Goal: Task Accomplishment & Management: Manage account settings

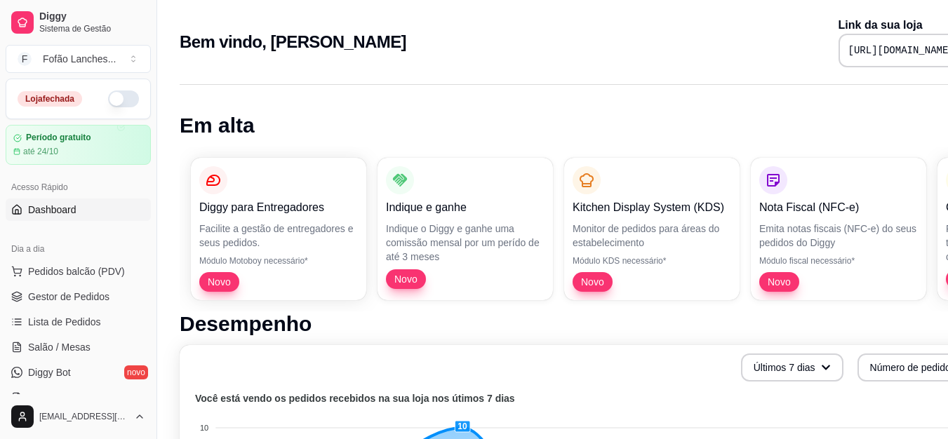
click at [108, 97] on button "button" at bounding box center [123, 99] width 31 height 17
click at [84, 299] on span "Gestor de Pedidos" at bounding box center [68, 297] width 81 height 14
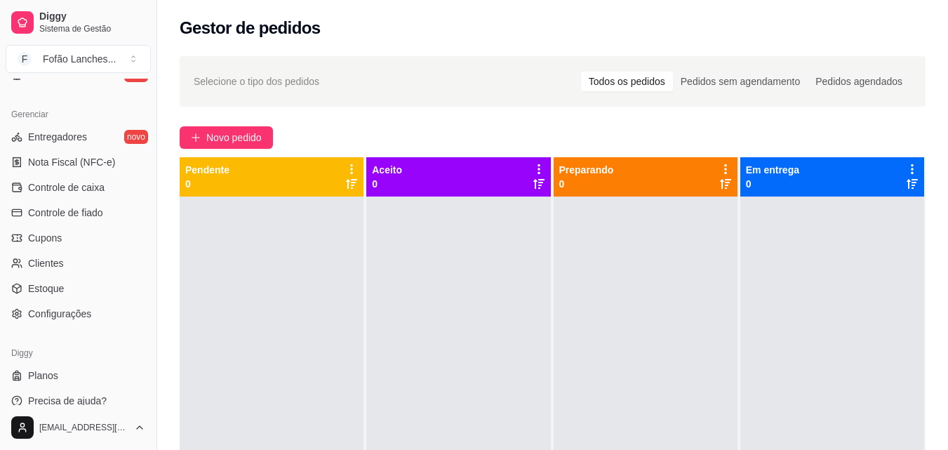
scroll to position [560, 0]
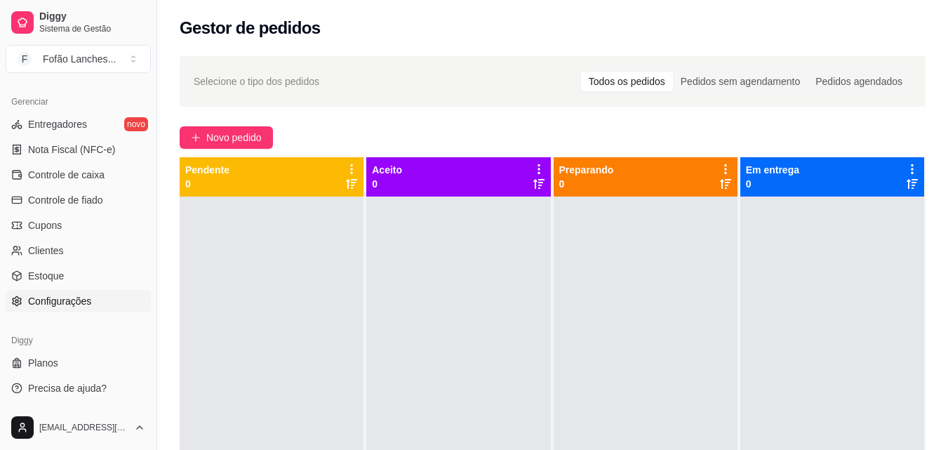
click at [98, 299] on link "Configurações" at bounding box center [78, 301] width 145 height 22
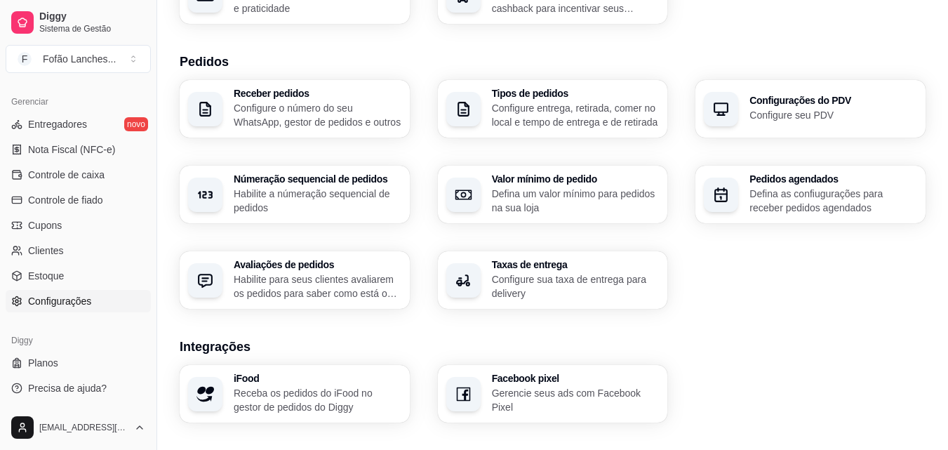
scroll to position [405, 0]
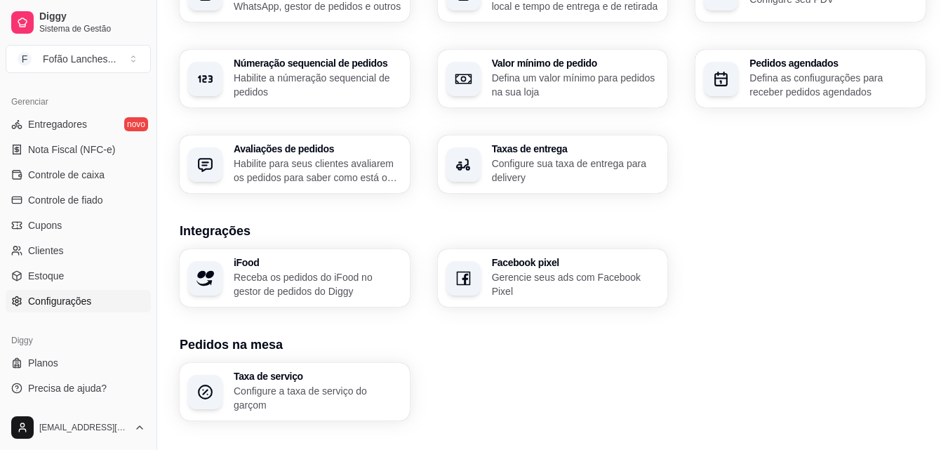
click at [616, 166] on p "Configure sua taxa de entrega para delivery" at bounding box center [576, 171] width 168 height 28
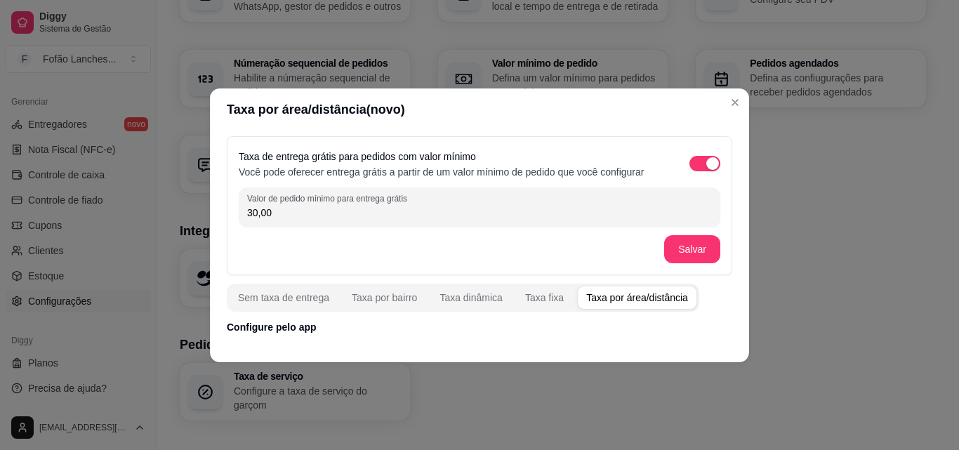
click at [597, 300] on div "Taxa por área/distância" at bounding box center [637, 298] width 102 height 14
click at [538, 304] on div "Taxa fixa" at bounding box center [544, 298] width 39 height 14
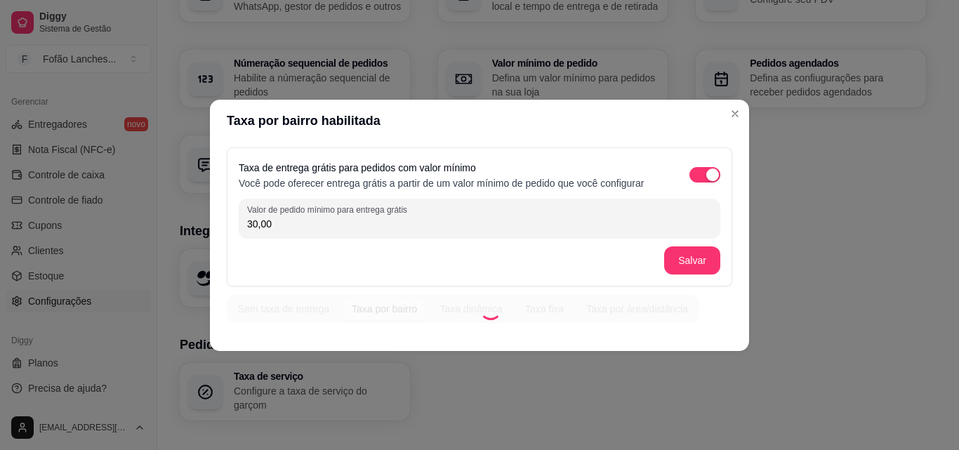
click at [393, 312] on div "Sem taxa de entrega Taxa por bairro Taxa dinâmica Taxa fixa Taxa por área/distâ…" at bounding box center [463, 309] width 472 height 28
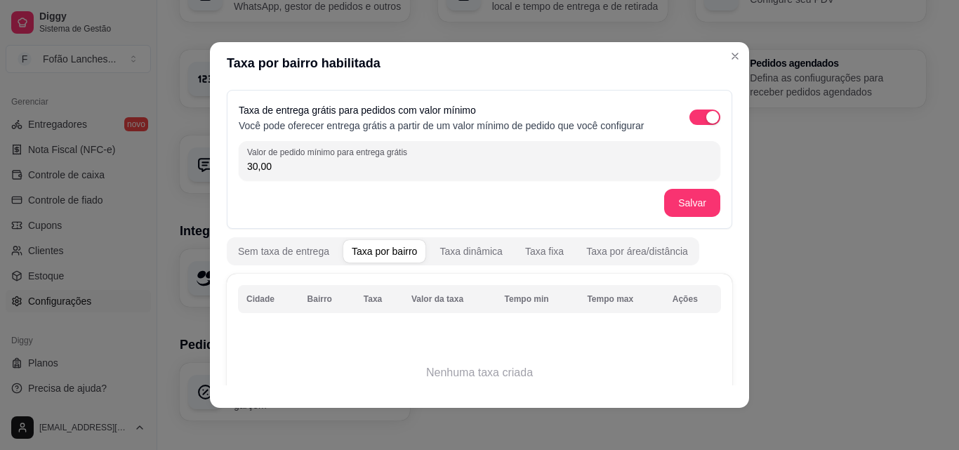
click at [371, 244] on div "Taxa por bairro" at bounding box center [384, 251] width 65 height 14
click at [439, 252] on div "Taxa dinâmica" at bounding box center [470, 251] width 63 height 14
click at [542, 253] on div "Taxa fixa" at bounding box center [544, 251] width 39 height 14
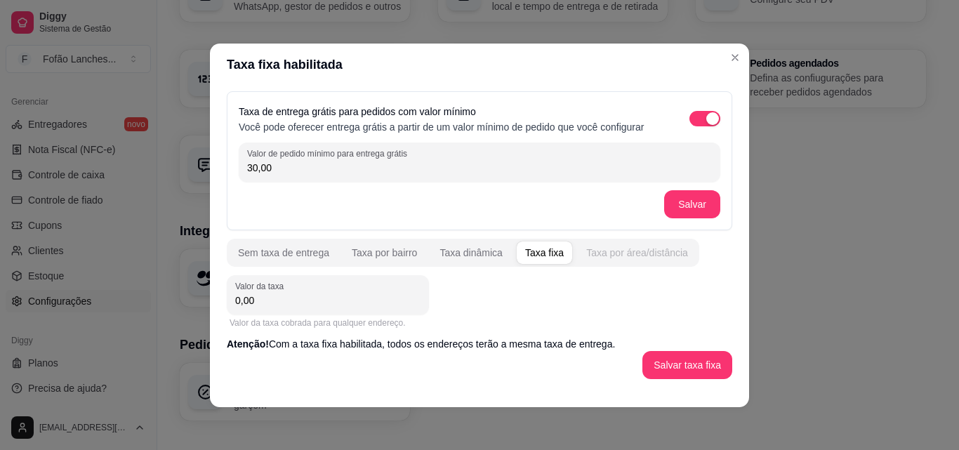
click at [612, 256] on div "Taxa por área/distância" at bounding box center [637, 253] width 102 height 14
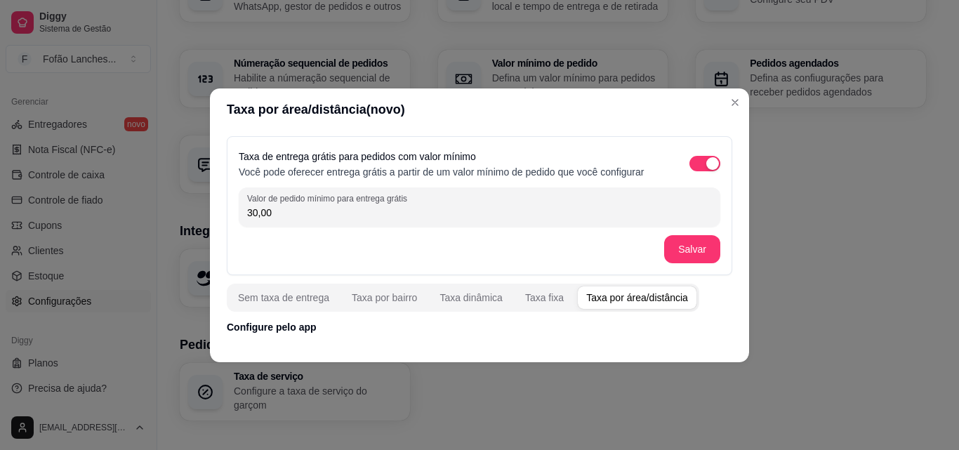
click at [530, 324] on p "Configure pelo app" at bounding box center [479, 327] width 505 height 14
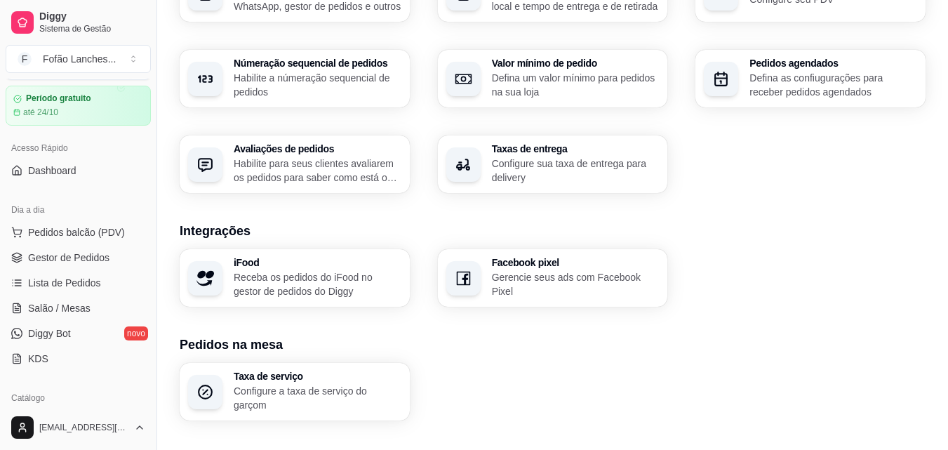
scroll to position [0, 0]
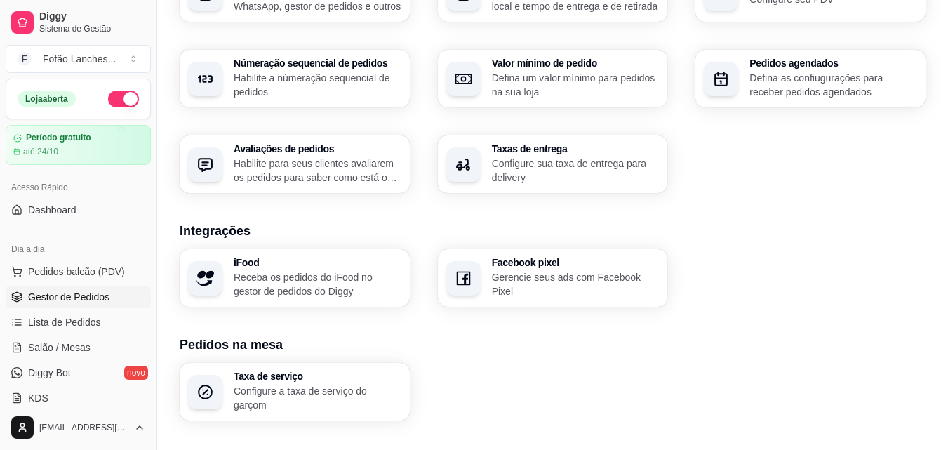
click at [73, 296] on span "Gestor de Pedidos" at bounding box center [68, 297] width 81 height 14
